Goal: Find specific page/section: Find specific page/section

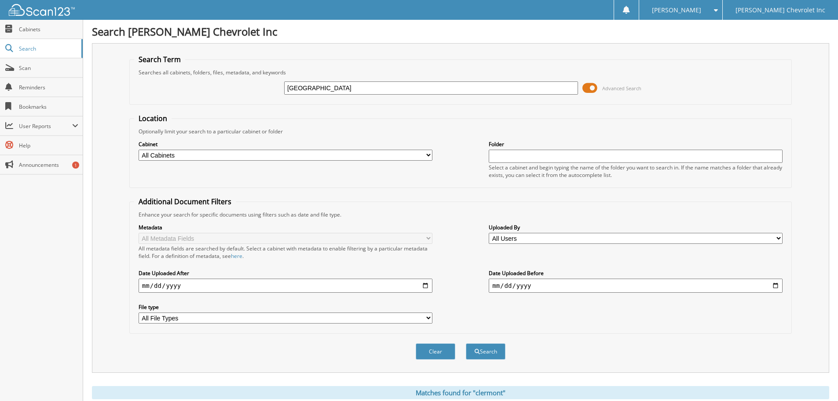
click at [338, 88] on input "[GEOGRAPHIC_DATA]" at bounding box center [431, 87] width 294 height 13
type input "[US_VEHICLE_IDENTIFICATION_NUMBER]"
click at [466, 343] on button "Search" at bounding box center [486, 351] width 40 height 16
click at [483, 352] on button "Search" at bounding box center [486, 351] width 40 height 16
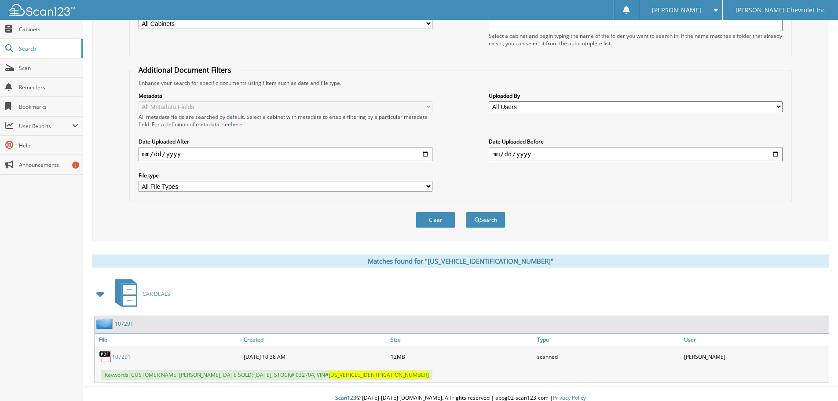
scroll to position [140, 0]
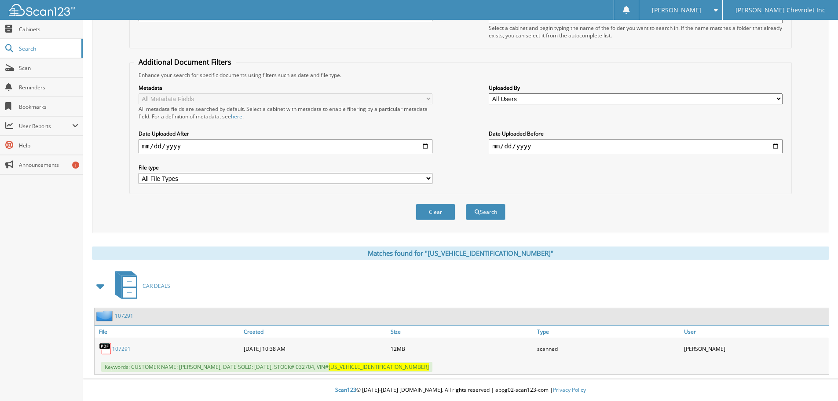
click at [129, 349] on link "107291" at bounding box center [121, 348] width 18 height 7
